Goal: Information Seeking & Learning: Learn about a topic

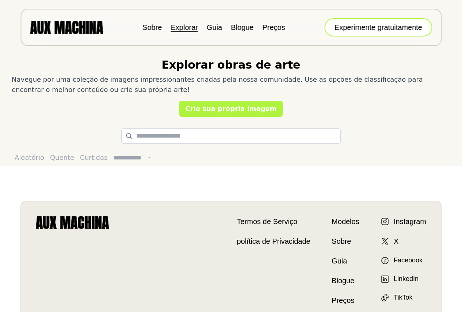
click at [368, 25] on font "Experimente gratuitamente" at bounding box center [379, 27] width 88 height 8
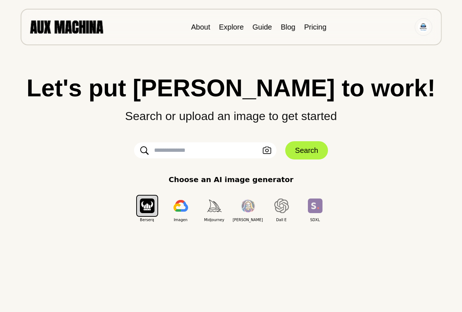
click at [234, 145] on input "text" at bounding box center [205, 150] width 142 height 16
click at [215, 182] on p "Choose an AI image generator" at bounding box center [231, 179] width 125 height 11
